Goal: Navigation & Orientation: Find specific page/section

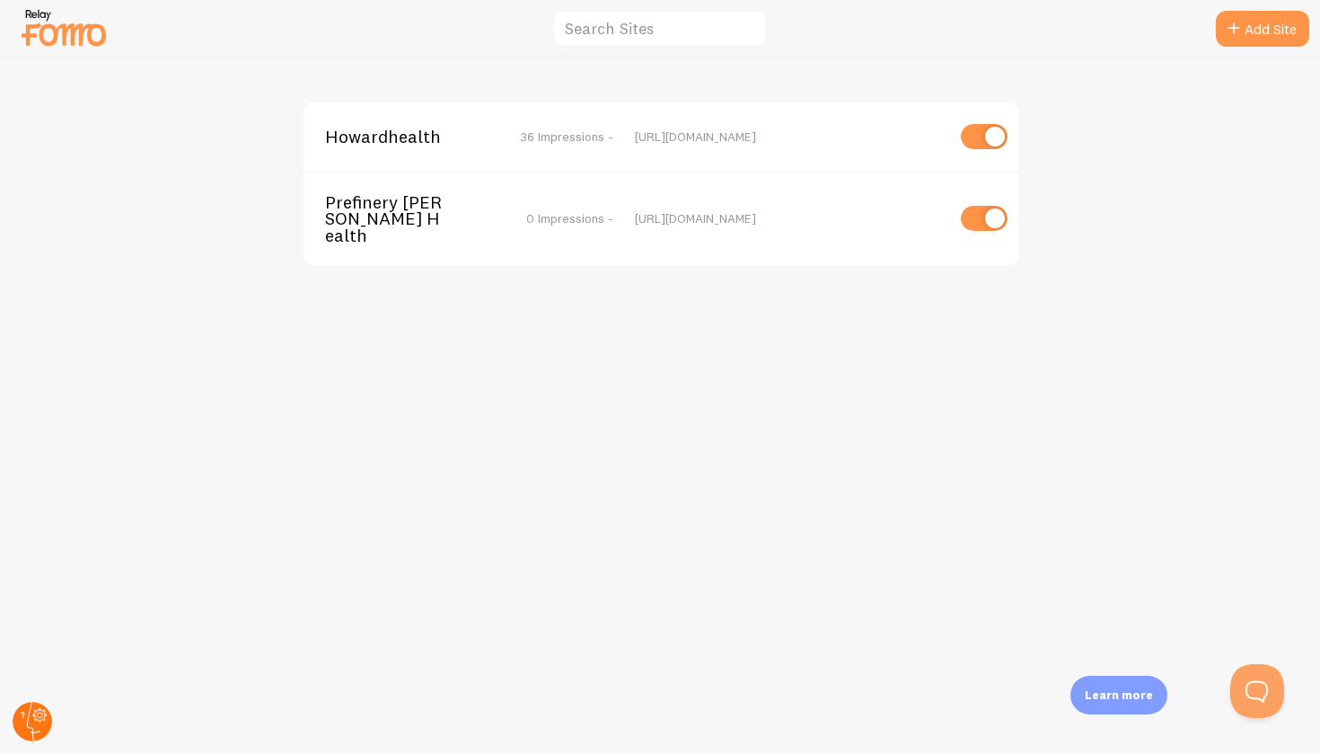
click at [27, 707] on circle at bounding box center [33, 722] width 40 height 40
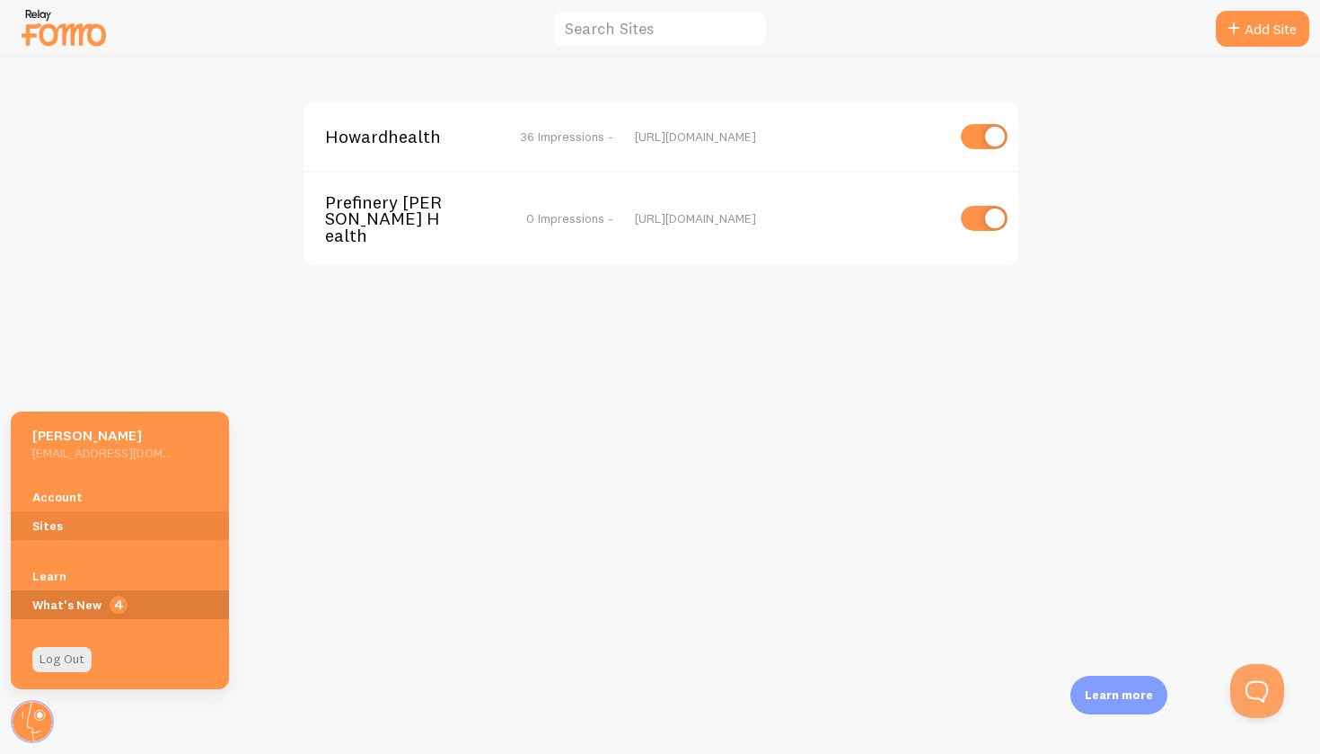
click at [57, 604] on span "4" at bounding box center [120, 604] width 218 height 29
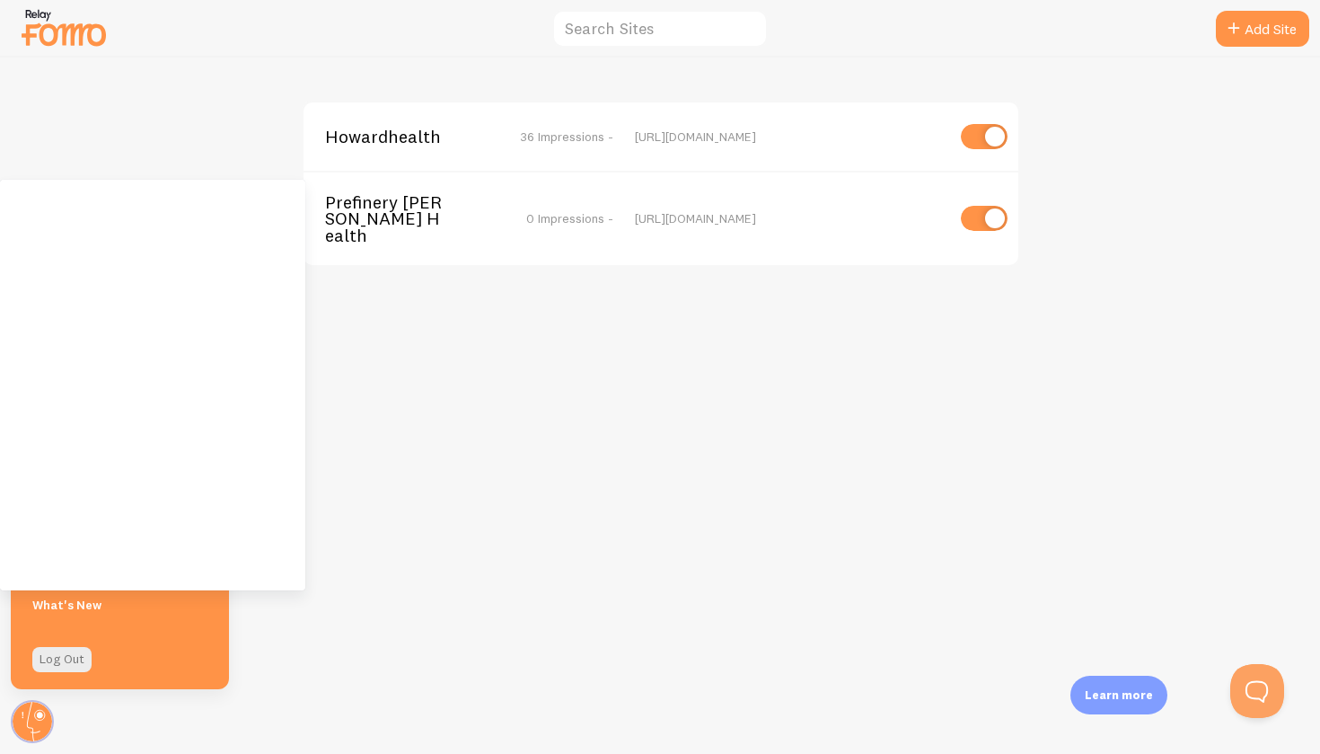
click at [59, 3] on div at bounding box center [64, 27] width 90 height 53
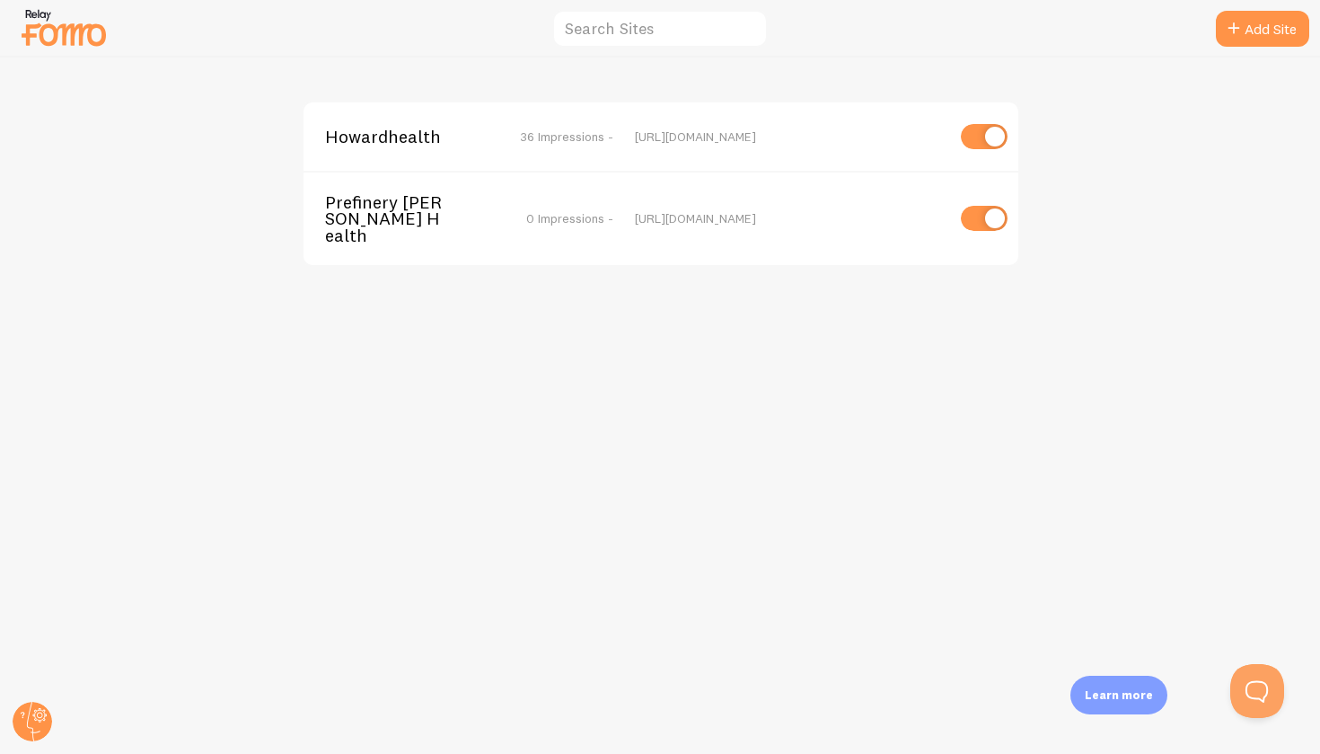
click at [30, 16] on img at bounding box center [64, 27] width 90 height 46
click at [31, 723] on circle at bounding box center [33, 722] width 40 height 40
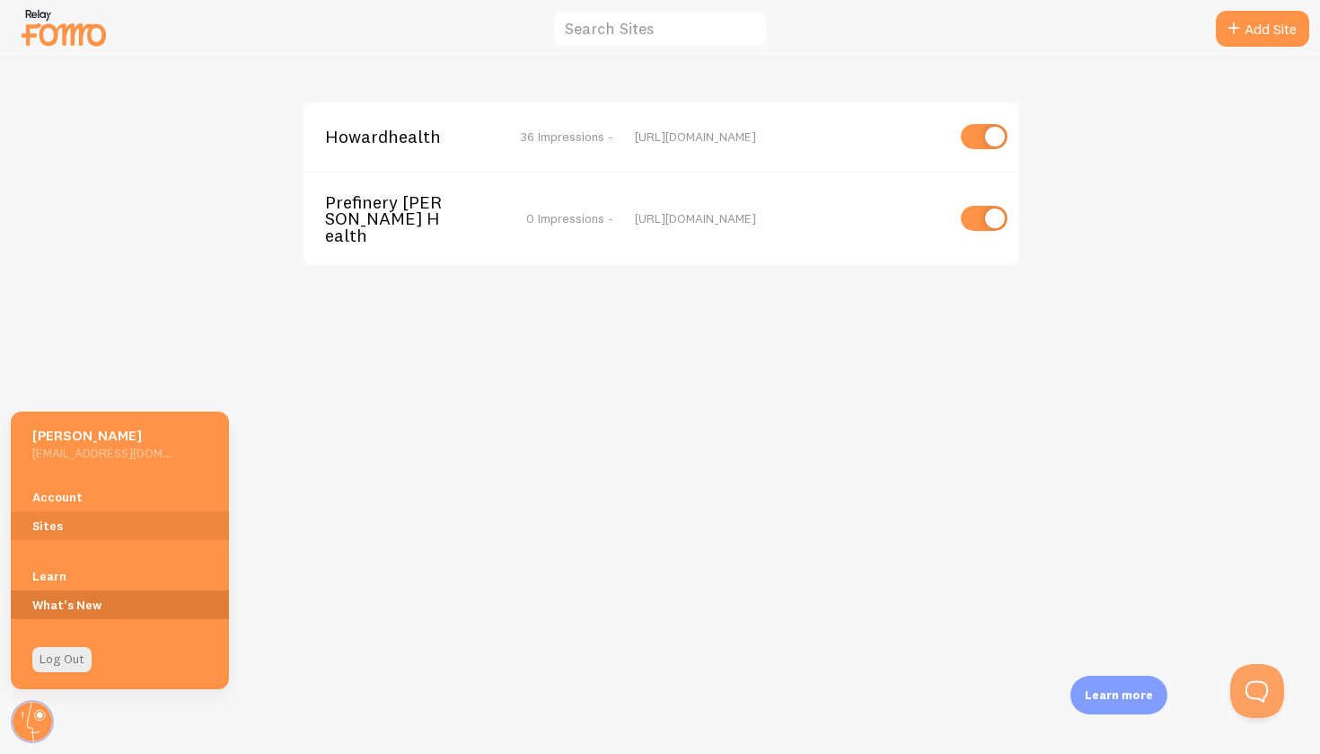
click at [58, 598] on span at bounding box center [120, 604] width 218 height 29
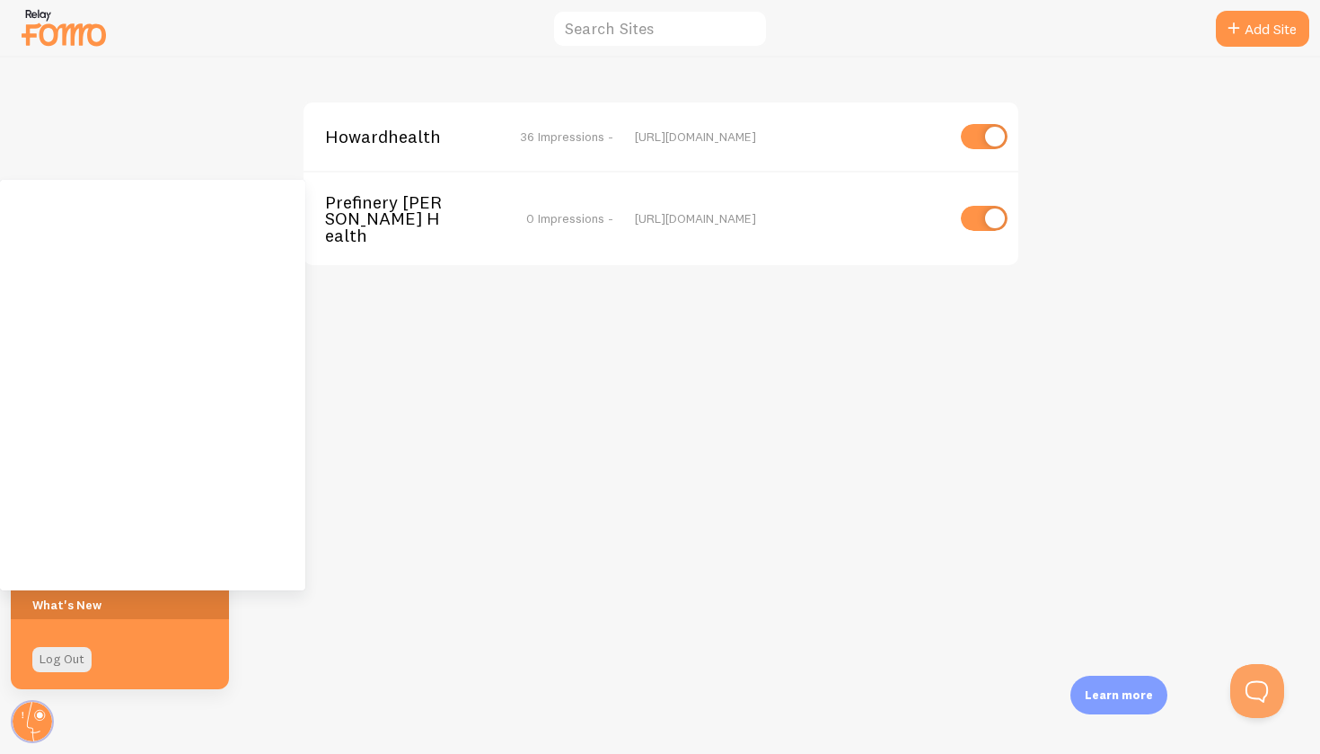
click at [58, 598] on span at bounding box center [120, 604] width 218 height 29
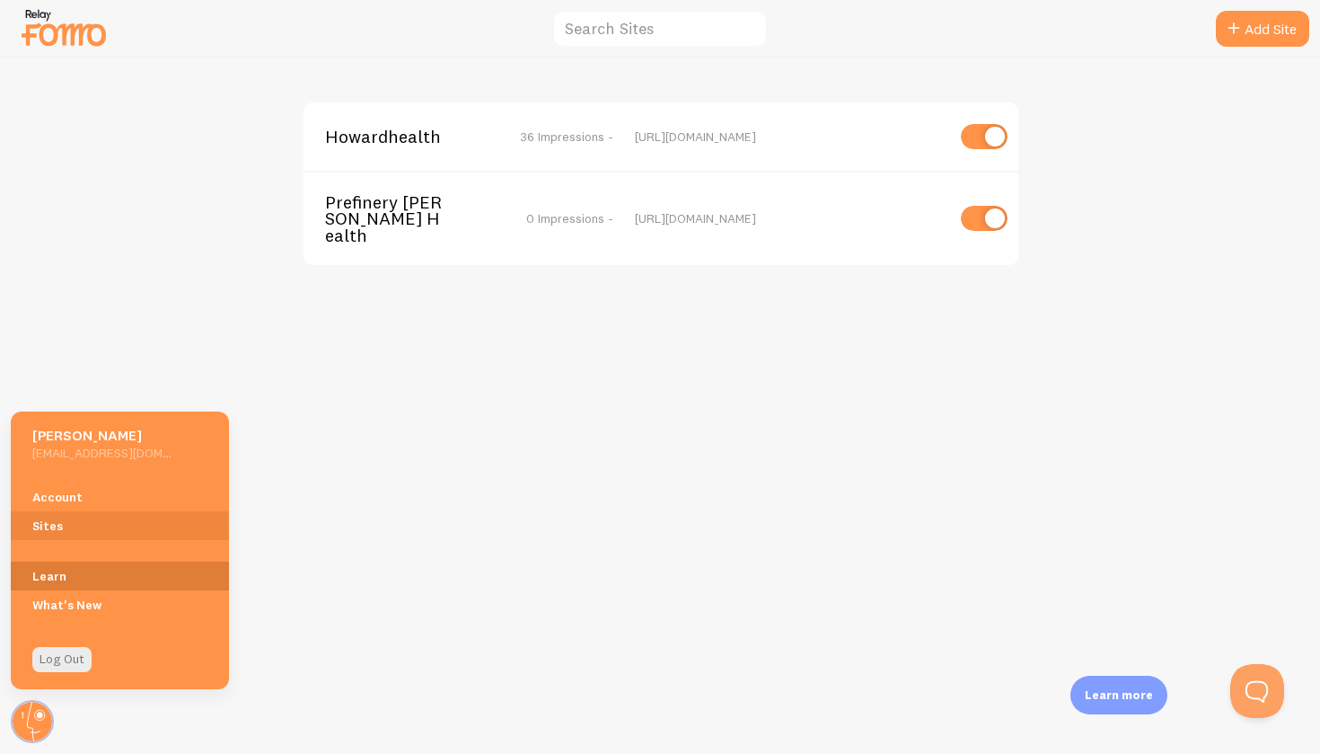
click at [57, 572] on link "Learn" at bounding box center [120, 575] width 218 height 29
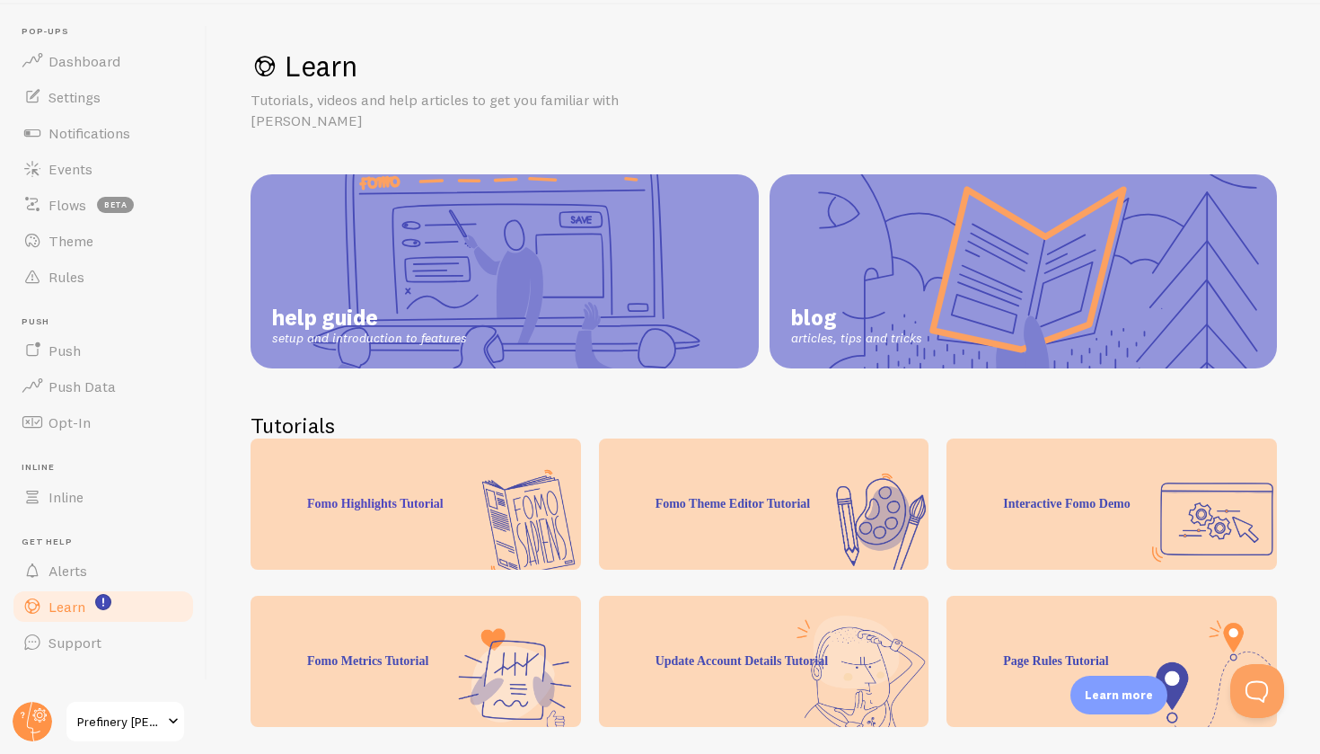
scroll to position [69, 0]
click at [61, 124] on span "Notifications" at bounding box center [90, 133] width 82 height 18
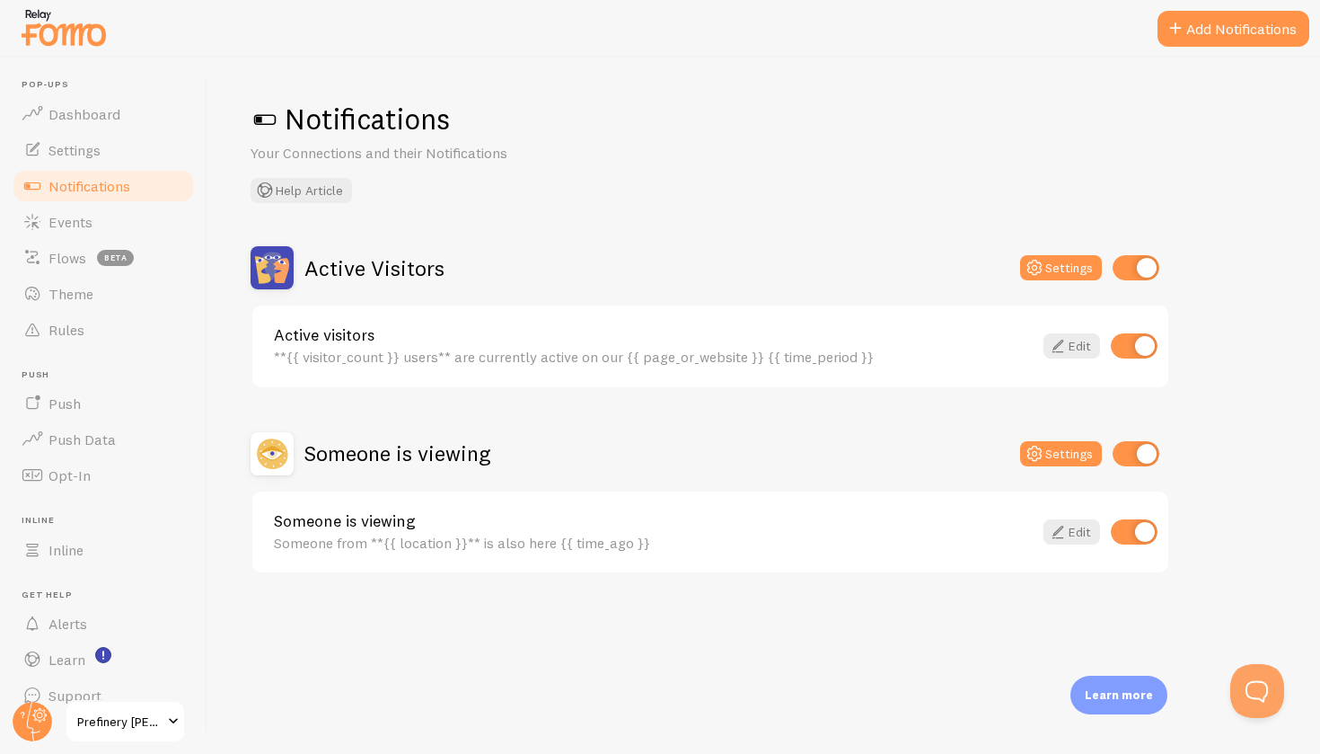
click at [61, 75] on header "Pop-ups Dashboard Settings Notifications Events Flows beta Theme Rules [GEOGRAP…" at bounding box center [103, 405] width 207 height 696
click at [67, 164] on link "Settings" at bounding box center [103, 150] width 185 height 36
